Goal: Entertainment & Leisure: Consume media (video, audio)

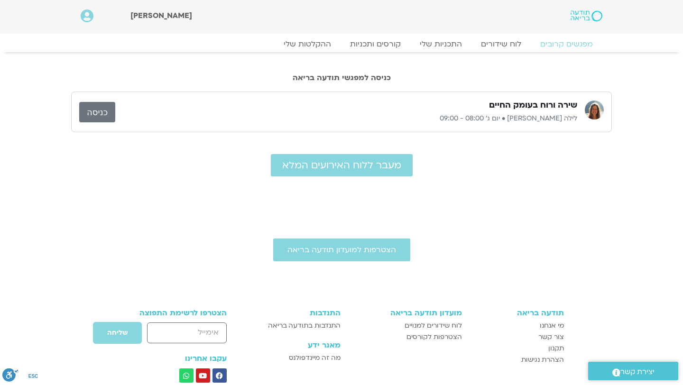
click at [86, 110] on link "כניסה" at bounding box center [97, 112] width 36 height 20
click at [305, 42] on link "ההקלטות שלי" at bounding box center [308, 43] width 80 height 11
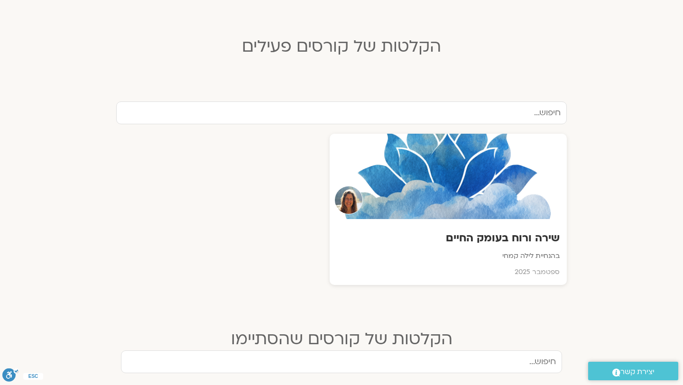
scroll to position [253, 0]
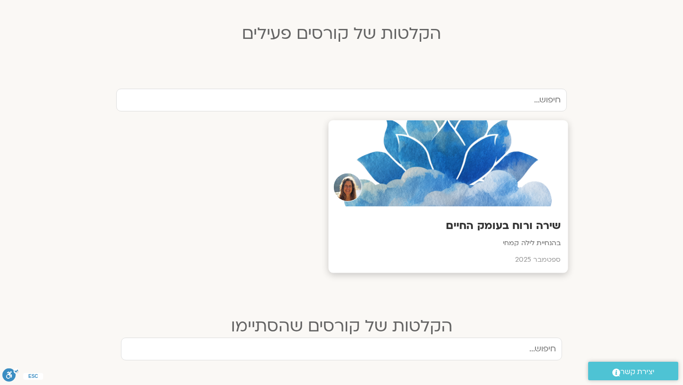
click at [419, 174] on div at bounding box center [449, 164] width 240 height 86
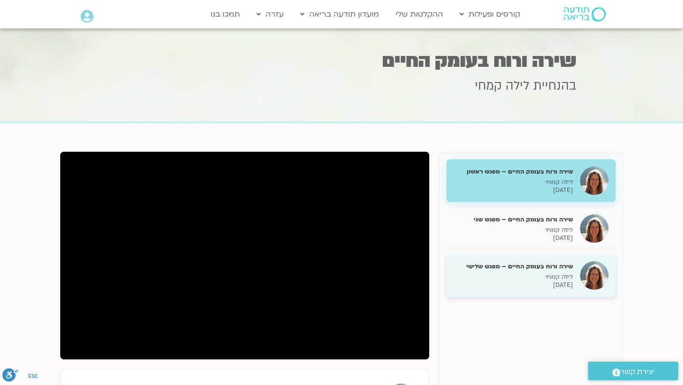
click at [505, 263] on h5 "שירה ורוח בעומק החיים – מפגש שלישי" at bounding box center [514, 266] width 120 height 9
